Goal: Transaction & Acquisition: Purchase product/service

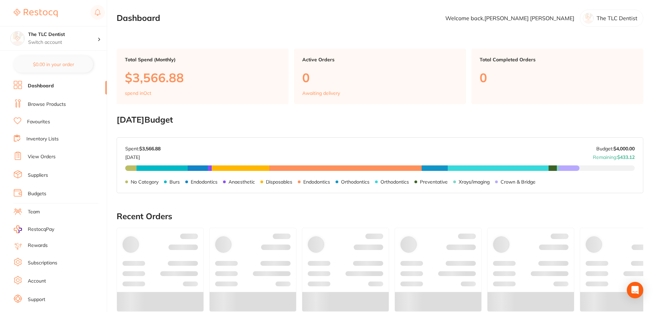
click at [51, 107] on link "Browse Products" at bounding box center [47, 104] width 38 height 7
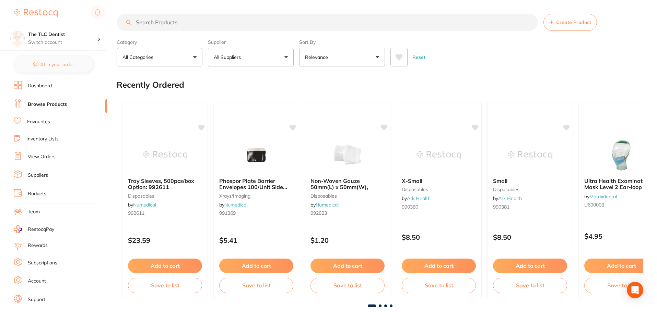
click at [396, 58] on icon at bounding box center [399, 57] width 8 height 7
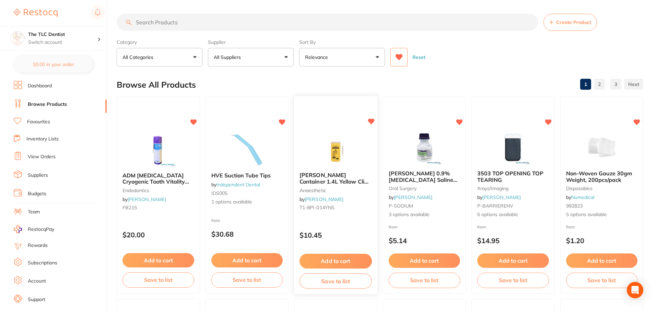
click at [335, 143] on img at bounding box center [335, 149] width 45 height 35
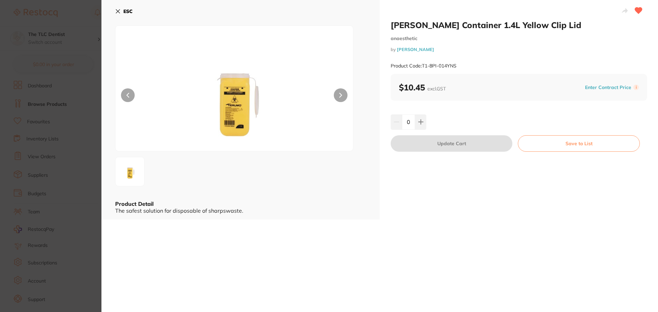
click at [470, 26] on h2 "[PERSON_NAME] Container 1.4L Yellow Clip Lid" at bounding box center [519, 25] width 257 height 10
click at [55, 46] on section "TERUMO Sharps Container 1.4L Yellow Clip Lid anaesthetic by [PERSON_NAME] Produ…" at bounding box center [329, 156] width 658 height 312
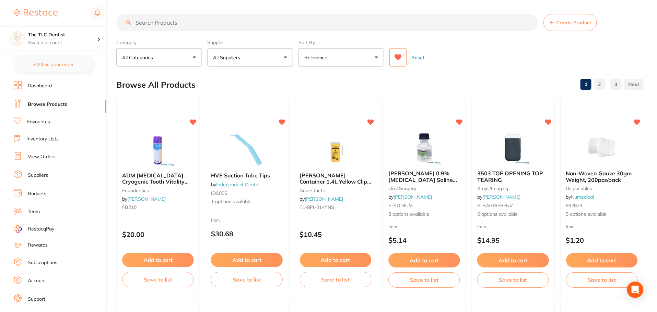
scroll to position [0, 0]
click at [221, 23] on input "search" at bounding box center [327, 21] width 421 height 17
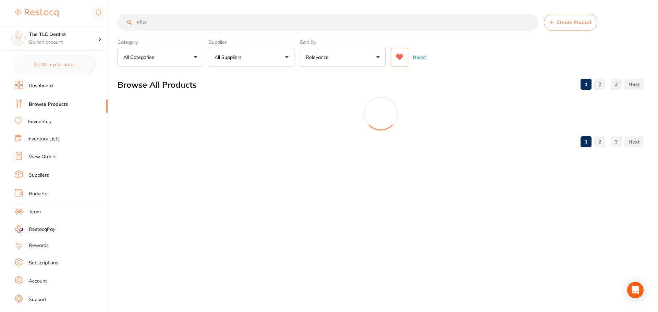
scroll to position [0, 0]
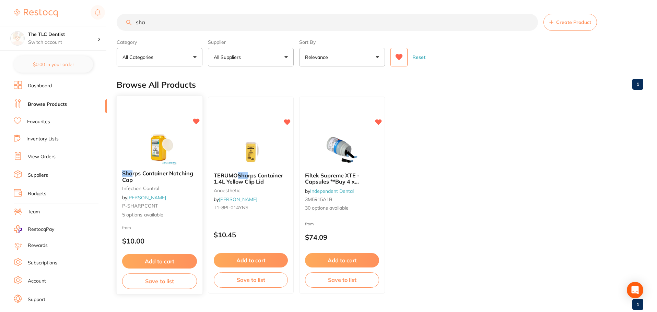
type input "sha"
click at [164, 142] on img at bounding box center [159, 147] width 45 height 35
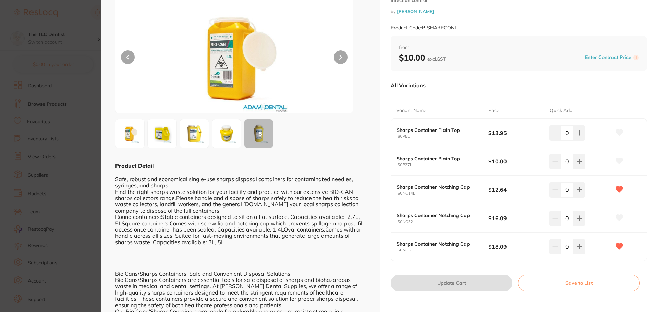
scroll to position [103, 0]
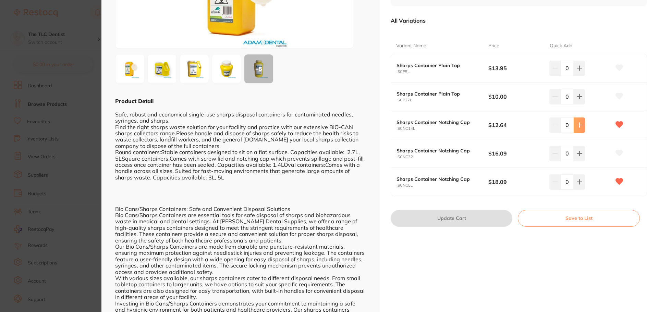
click at [581, 125] on icon at bounding box center [579, 125] width 4 height 4
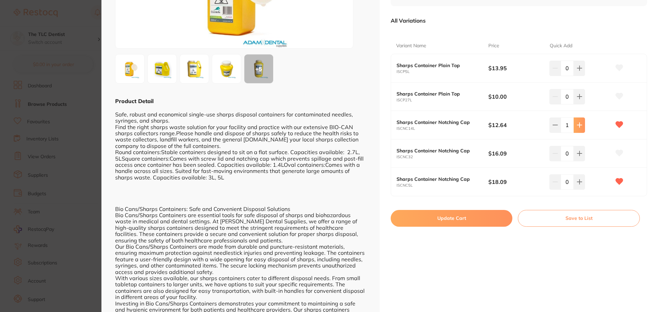
click at [581, 125] on icon at bounding box center [579, 125] width 4 height 4
type input "2"
click at [581, 186] on button at bounding box center [579, 182] width 11 height 15
type input "1"
click at [475, 220] on button "Update Cart" at bounding box center [452, 218] width 122 height 16
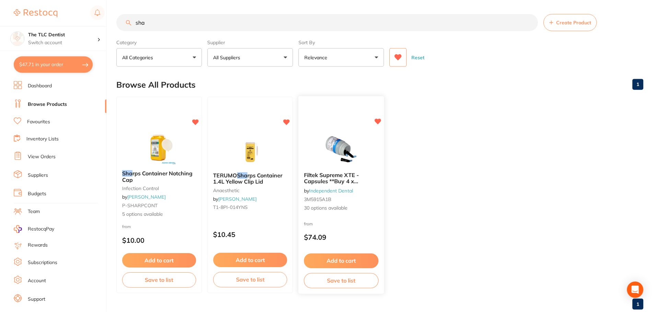
scroll to position [0, 0]
click at [47, 61] on button "$47.71 in your order" at bounding box center [53, 64] width 79 height 16
checkbox input "true"
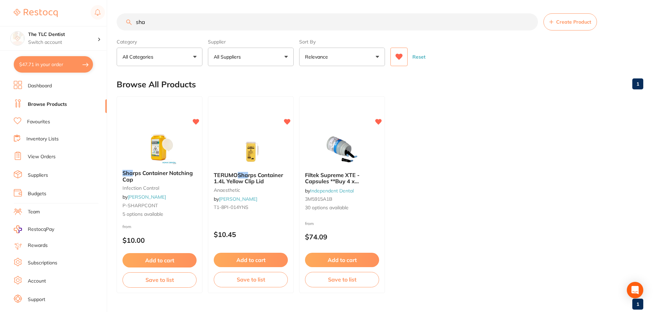
checkbox input "true"
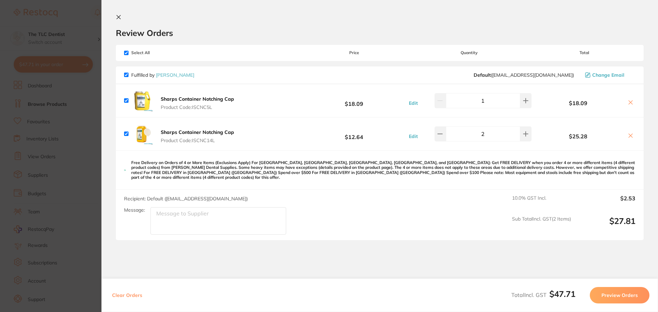
scroll to position [31, 0]
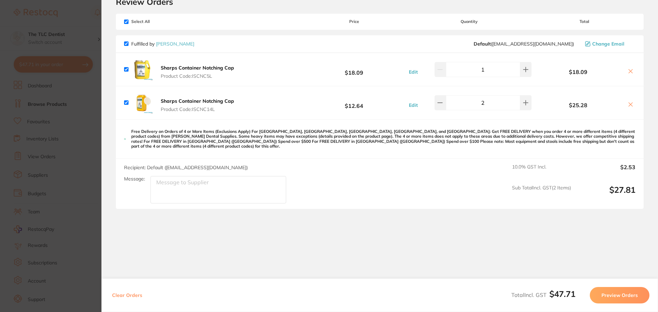
click at [629, 293] on button "Preview Orders" at bounding box center [620, 295] width 60 height 16
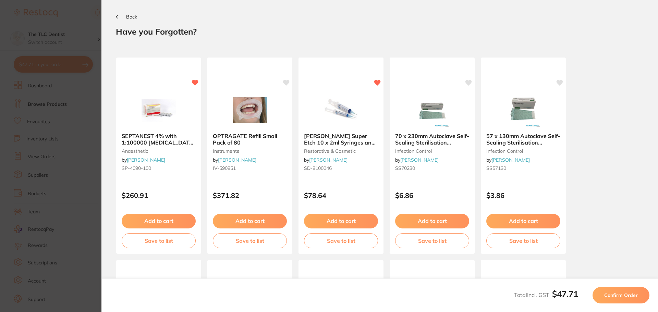
scroll to position [0, 0]
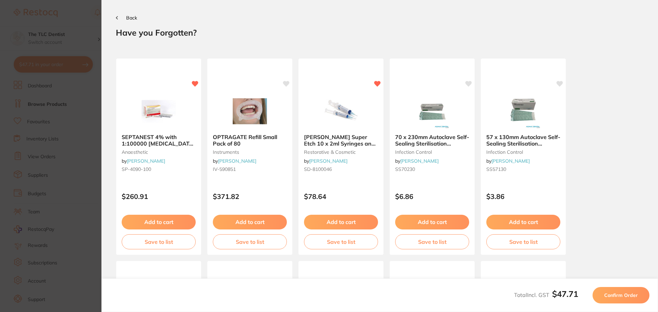
click at [623, 295] on span "Confirm Order" at bounding box center [622, 296] width 34 height 6
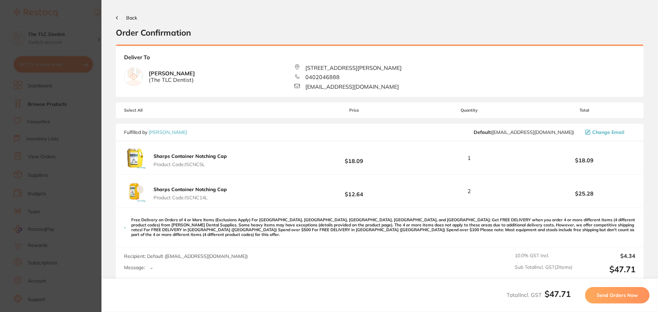
click at [628, 297] on span "Send Orders Now" at bounding box center [617, 296] width 41 height 6
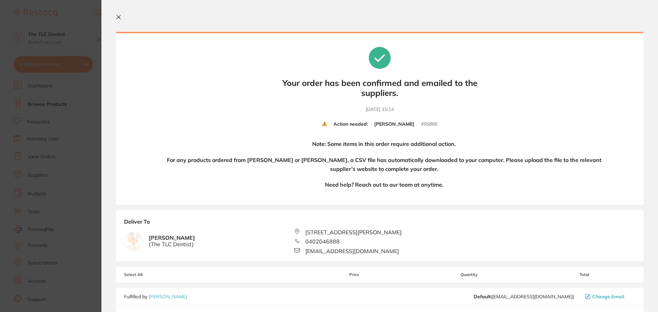
click at [546, 82] on div "Your orders are being processed and we will notify you once we have placed the …" at bounding box center [380, 118] width 528 height 173
click at [117, 16] on icon at bounding box center [118, 16] width 5 height 5
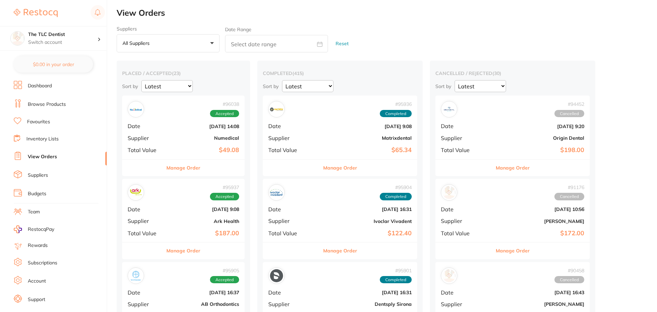
click at [47, 105] on link "Browse Products" at bounding box center [47, 104] width 38 height 7
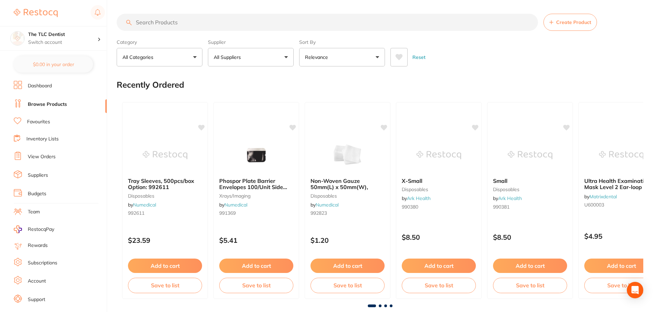
click at [279, 22] on input "search" at bounding box center [327, 22] width 421 height 17
type input "explorer"
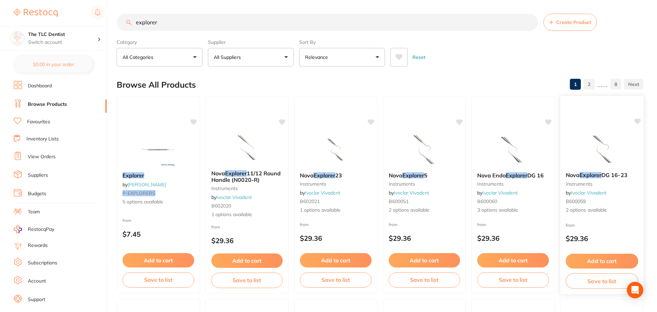
click at [628, 211] on span "2 options available" at bounding box center [601, 210] width 72 height 7
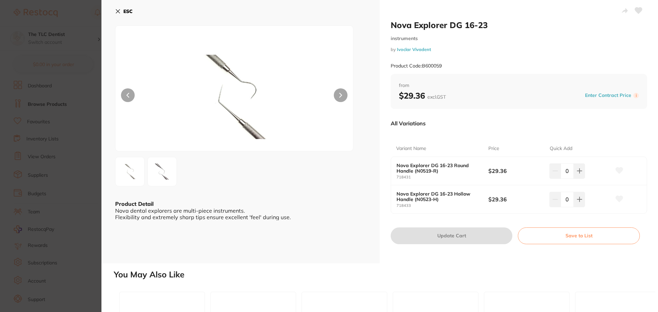
click at [397, 178] on small "718431" at bounding box center [443, 177] width 92 height 4
copy small "718431"
